Goal: Information Seeking & Learning: Learn about a topic

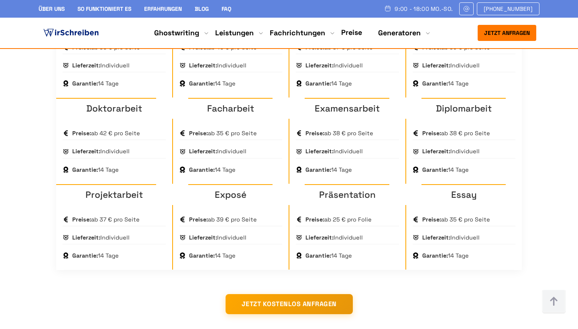
scroll to position [615, 0]
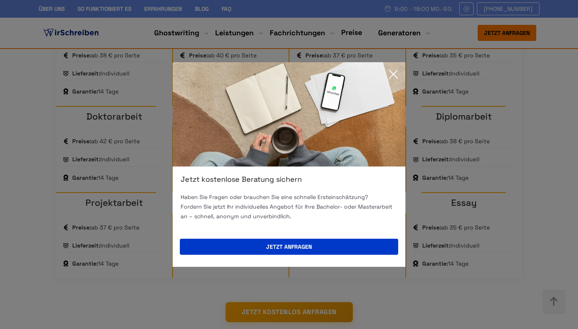
click at [397, 75] on icon at bounding box center [393, 74] width 16 height 16
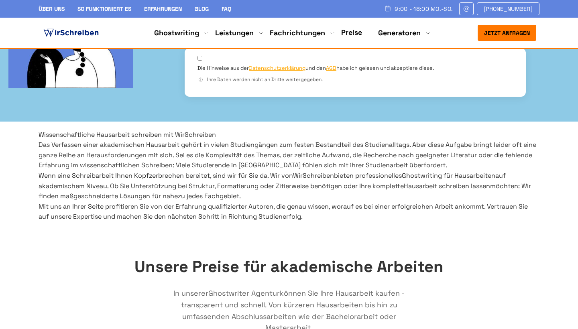
scroll to position [352, 0]
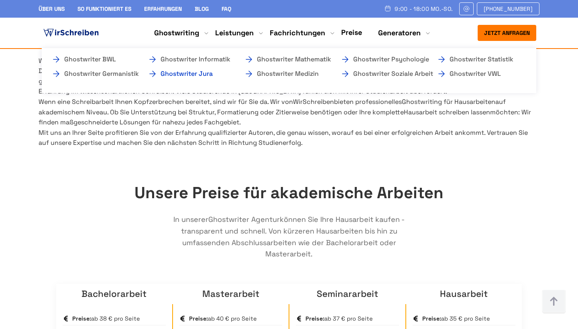
click at [205, 72] on link "Ghostwriter Jura" at bounding box center [188, 74] width 80 height 10
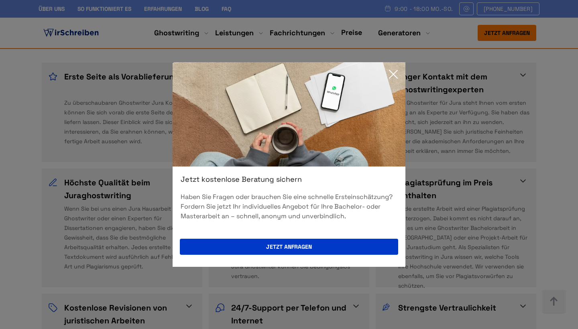
scroll to position [1401, 0]
click at [395, 70] on icon at bounding box center [393, 74] width 16 height 16
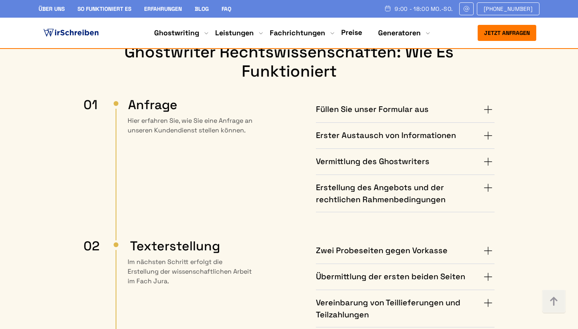
scroll to position [1831, 0]
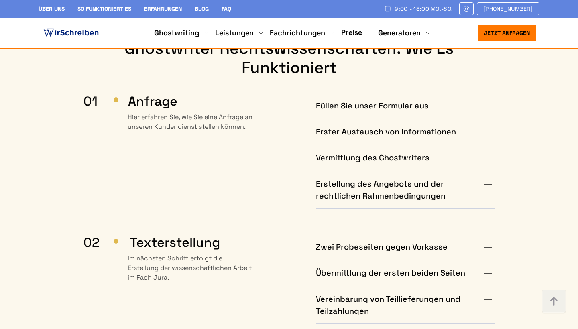
click at [347, 241] on h4 "Zwei Probeseiten gegen Vorkasse" at bounding box center [382, 247] width 132 height 13
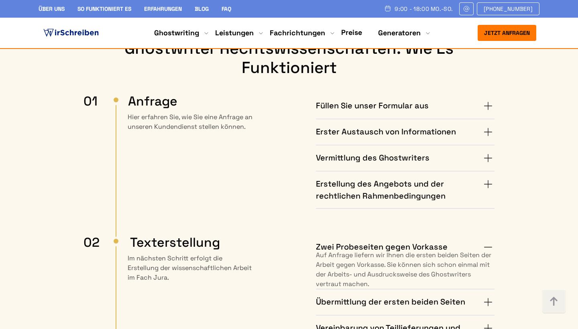
click at [347, 241] on h4 "Zwei Probeseiten gegen Vorkasse" at bounding box center [382, 247] width 132 height 13
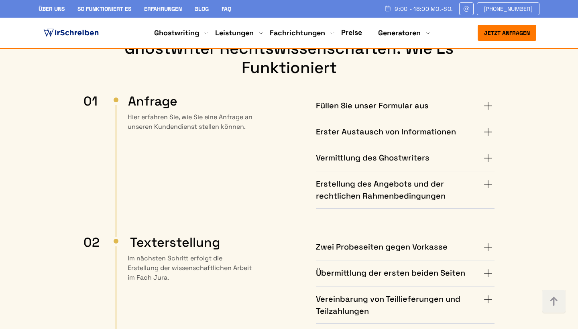
click at [345, 234] on div "Zwei Probeseiten gegen Vorkasse Auf Anfrage liefern wir Ihnen die ersten beiden…" at bounding box center [382, 278] width 225 height 89
click at [345, 267] on h4 "Übermittlung der ersten beiden Seiten" at bounding box center [390, 273] width 149 height 13
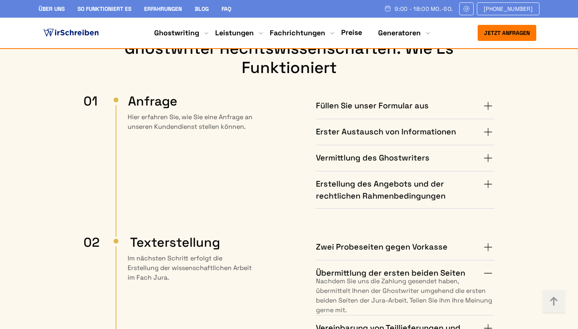
click at [344, 267] on h4 "Übermittlung der ersten beiden Seiten" at bounding box center [390, 273] width 149 height 13
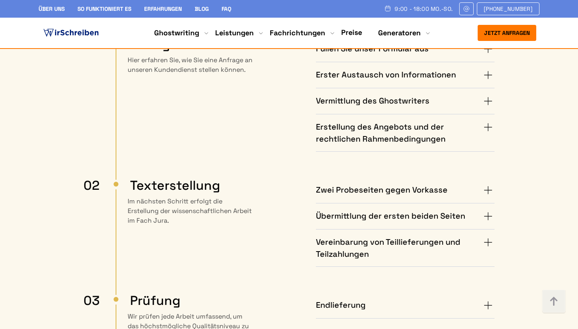
scroll to position [1939, 0]
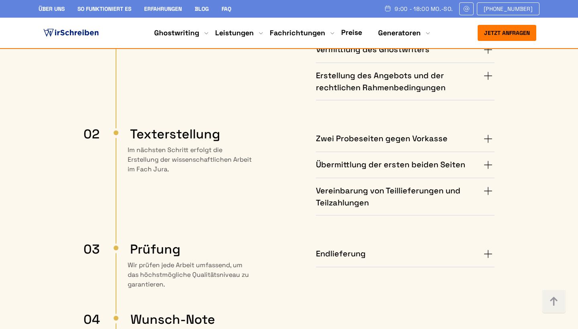
click at [375, 158] on h4 "Übermittlung der ersten beiden Seiten" at bounding box center [390, 164] width 149 height 13
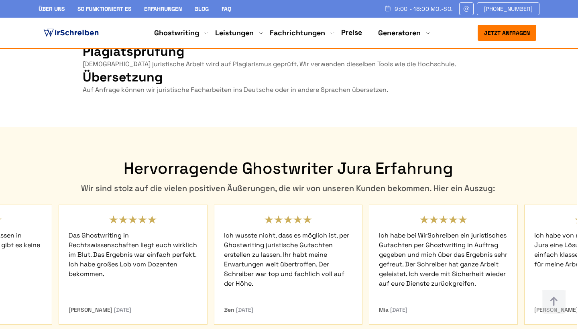
scroll to position [2631, 0]
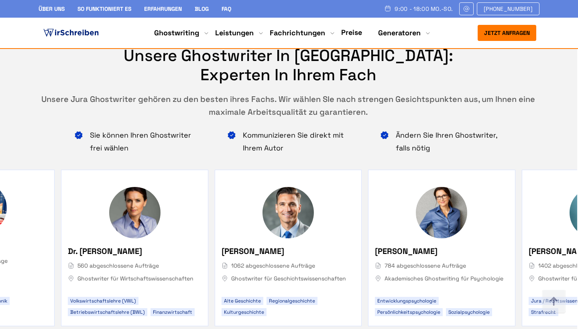
scroll to position [3113, 0]
